Goal: Navigation & Orientation: Find specific page/section

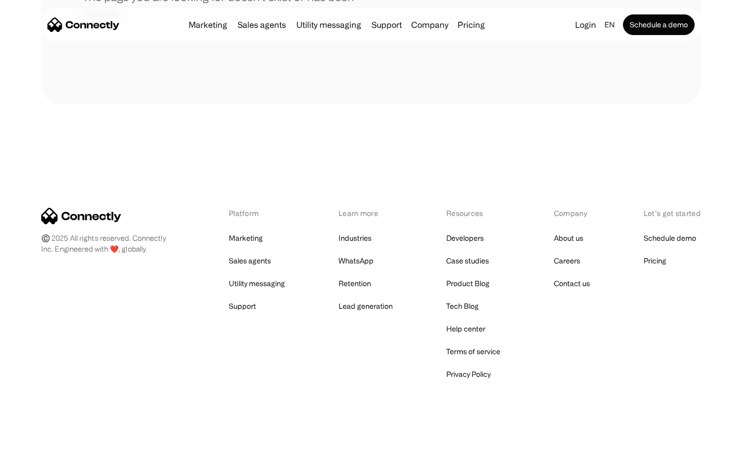
scroll to position [188, 0]
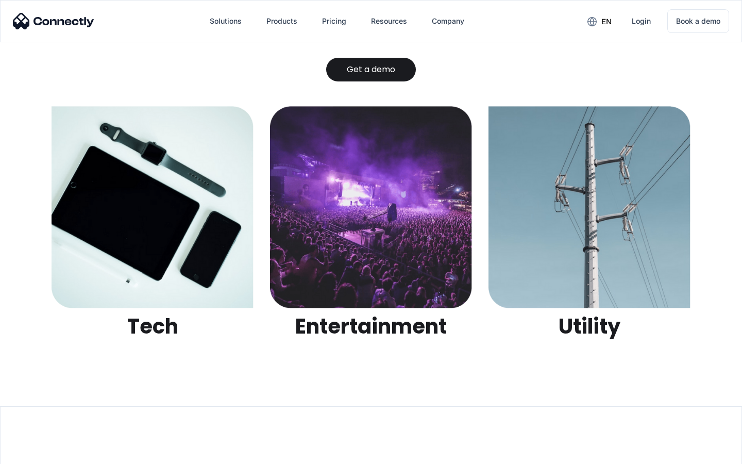
scroll to position [3252, 0]
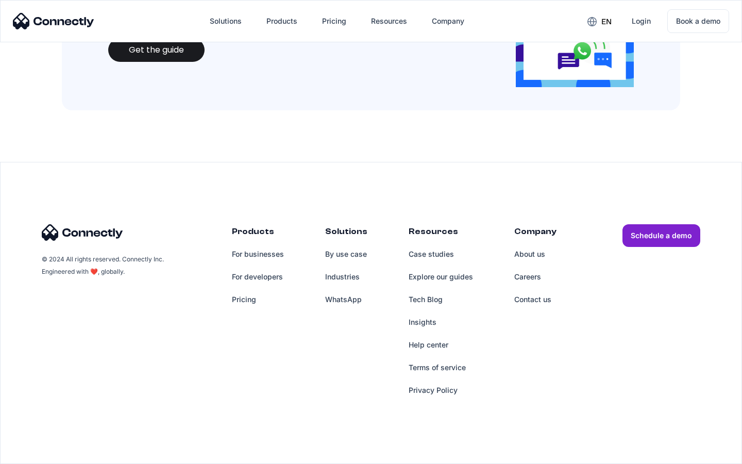
scroll to position [1121, 0]
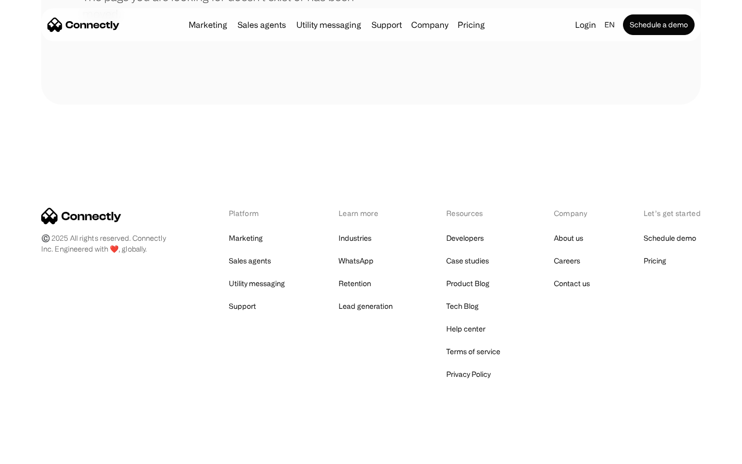
scroll to position [188, 0]
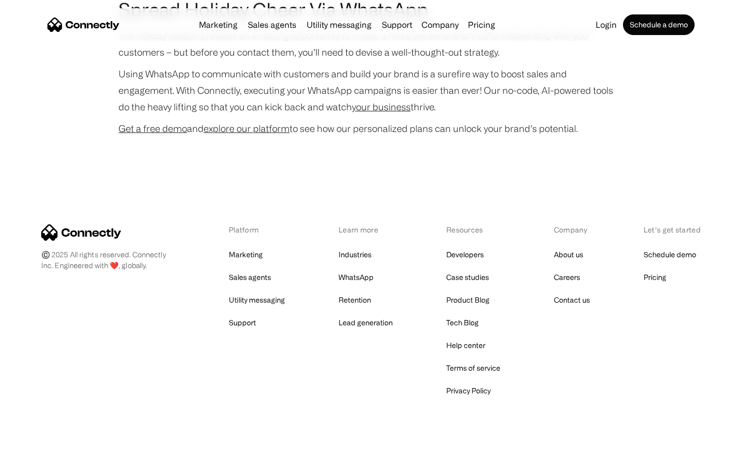
scroll to position [2118, 0]
